Goal: Find specific page/section: Find specific page/section

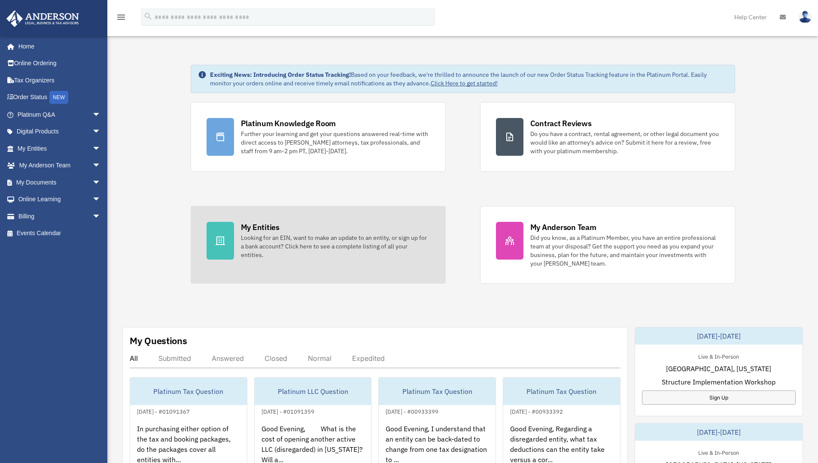
click at [269, 227] on div "My Entities" at bounding box center [260, 227] width 39 height 11
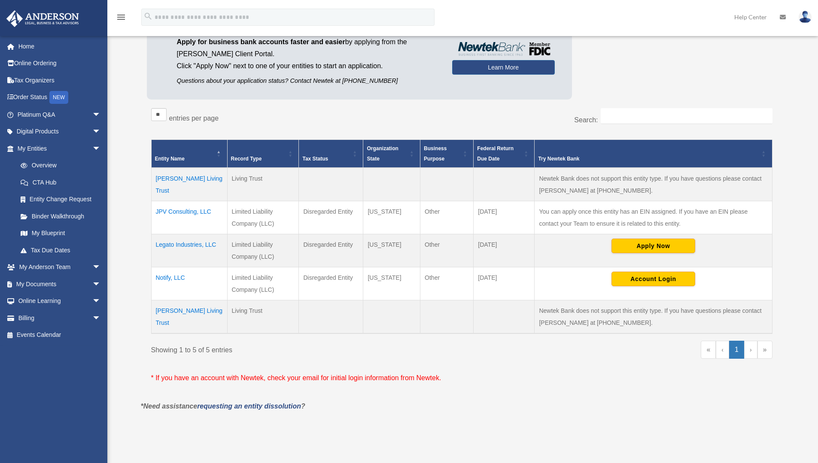
scroll to position [86, 0]
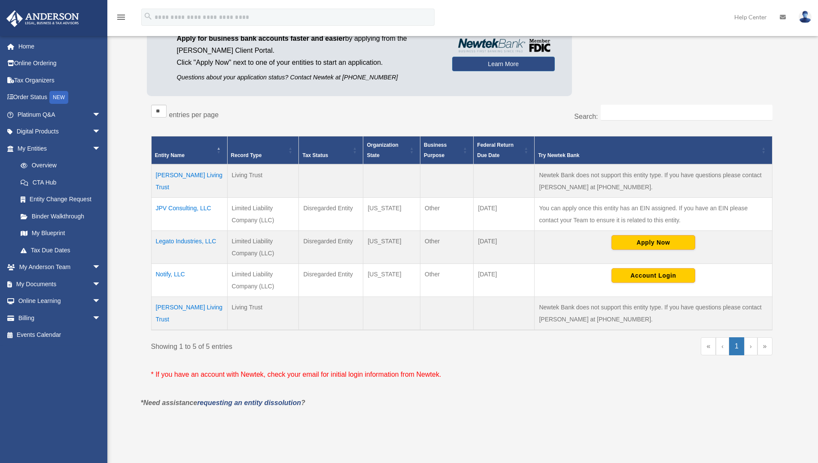
click at [170, 206] on td "JPV Consulting, LLC" at bounding box center [189, 214] width 76 height 33
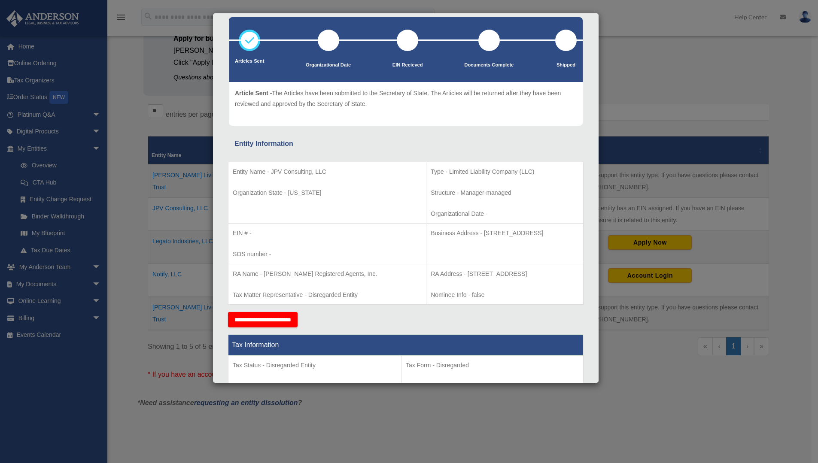
scroll to position [0, 0]
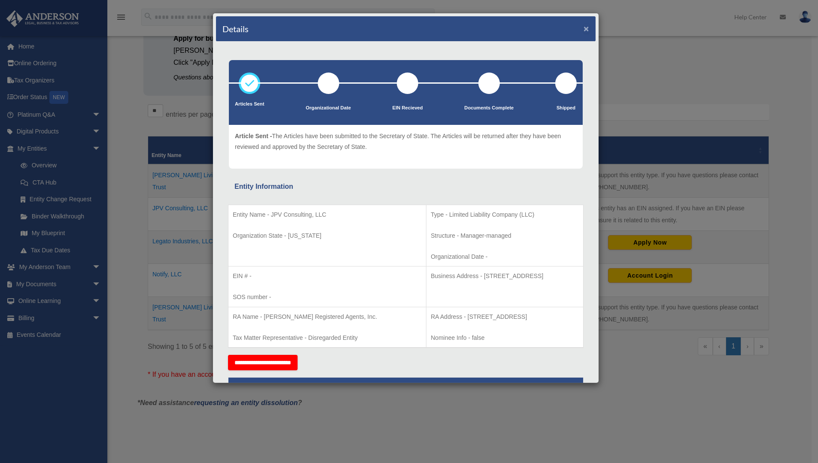
click at [583, 31] on button "×" at bounding box center [586, 28] width 6 height 9
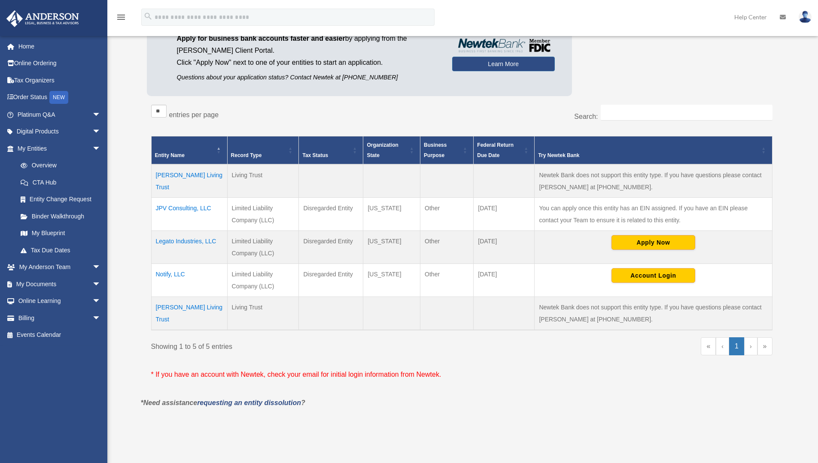
click at [646, 77] on div "Platinum Member Exclusive: Apply for business bank accounts faster and easier b…" at bounding box center [462, 54] width 630 height 92
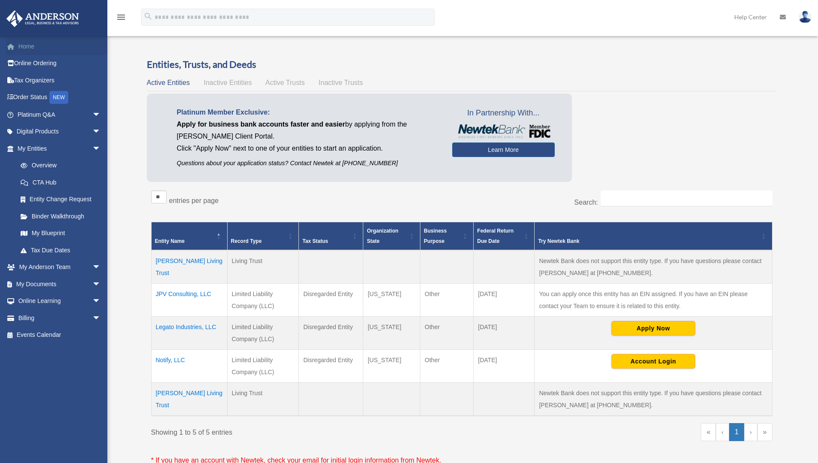
click at [35, 44] on link "Home" at bounding box center [60, 46] width 108 height 17
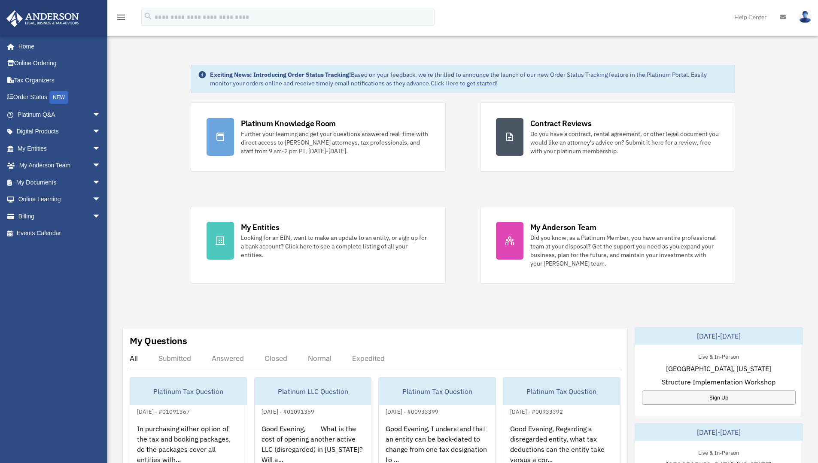
click at [154, 92] on div "Exciting News: Introducing Order Status Tracking! Based on your feedback, we're…" at bounding box center [462, 432] width 723 height 779
